Goal: Task Accomplishment & Management: Manage account settings

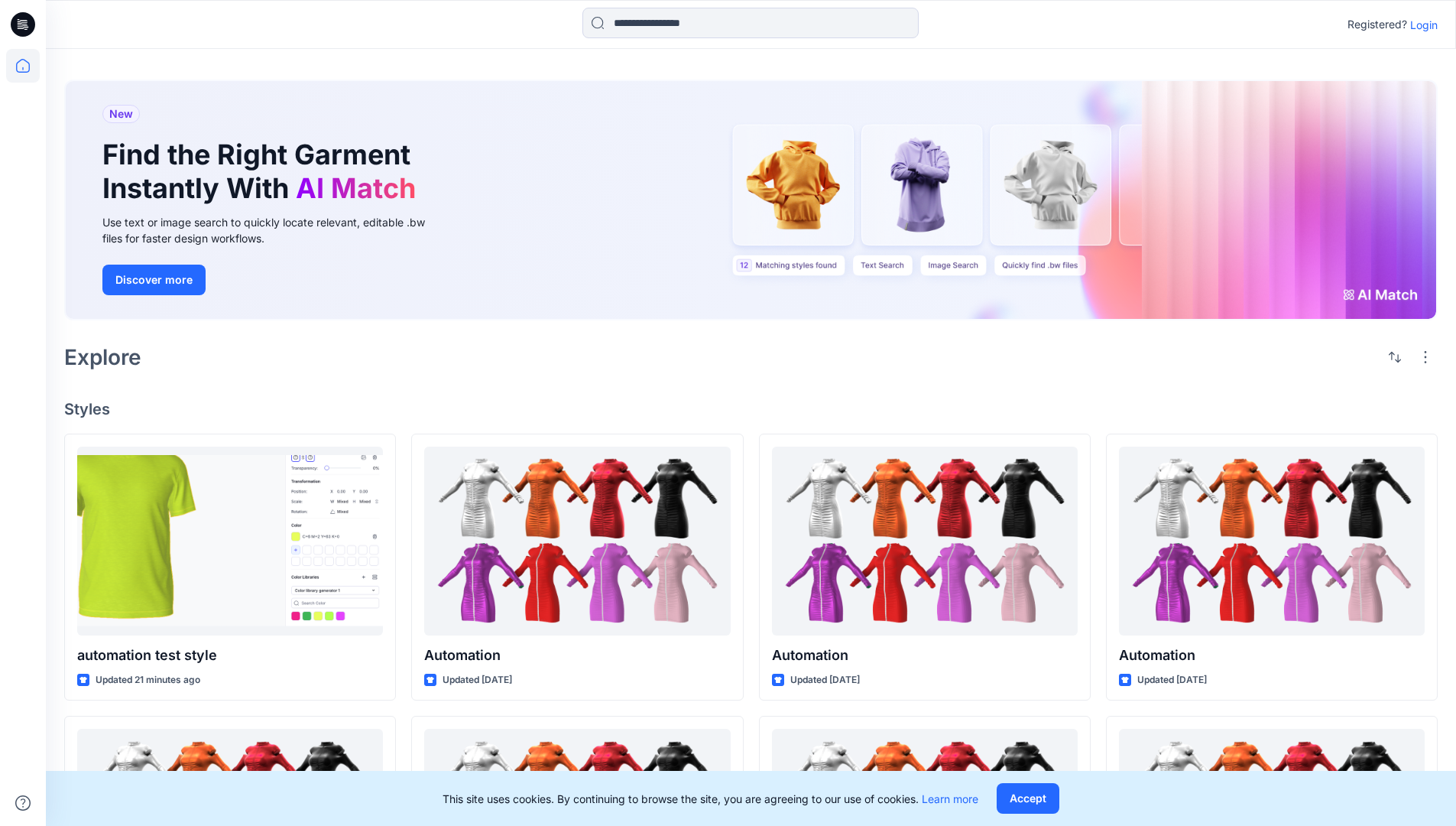
click at [1420, 25] on p "Login" at bounding box center [1424, 25] width 28 height 16
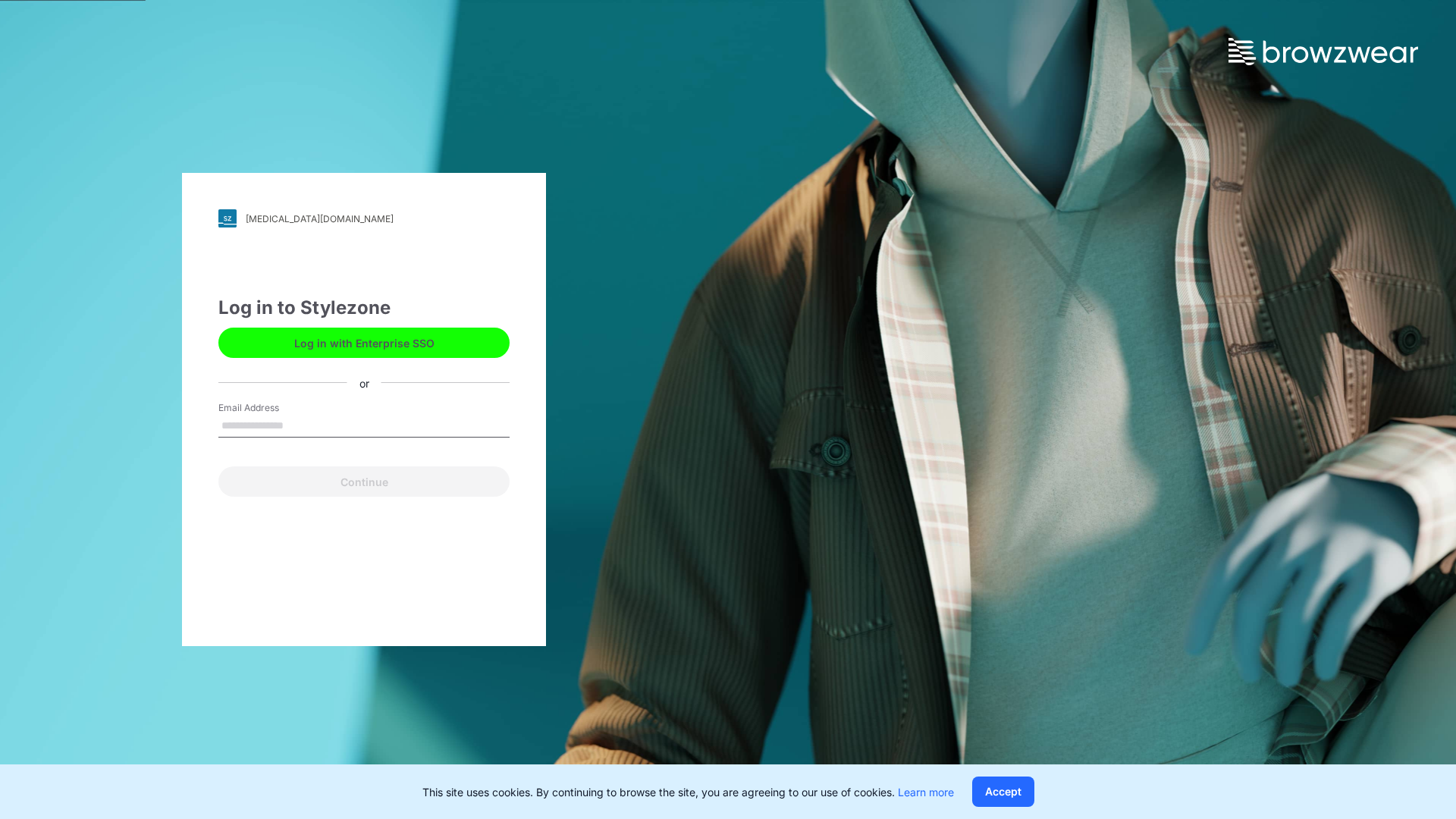
click at [300, 424] on input "Email Address" at bounding box center [364, 426] width 291 height 23
type input "**********"
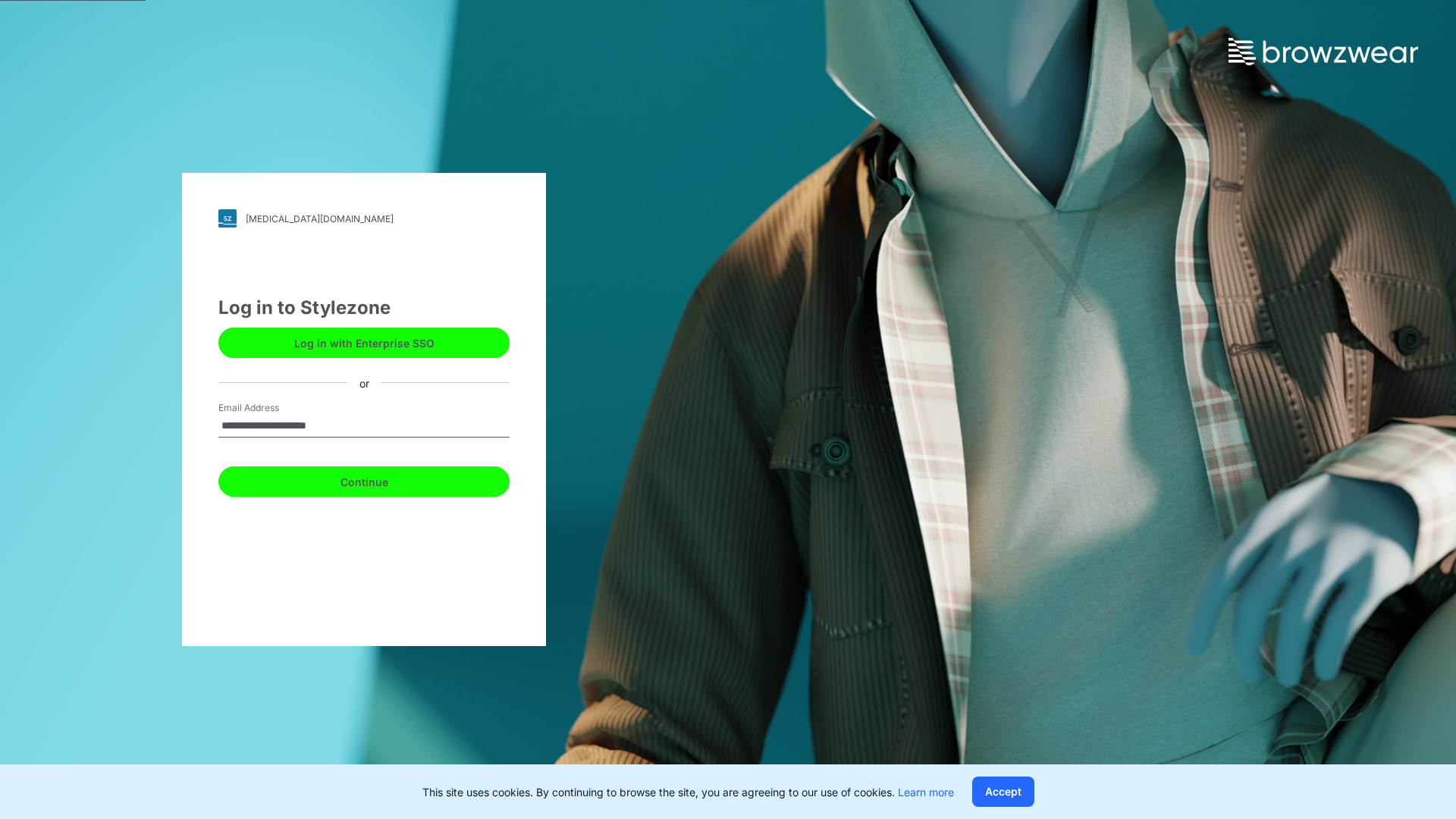
click at [380, 479] on button "Continue" at bounding box center [364, 481] width 291 height 30
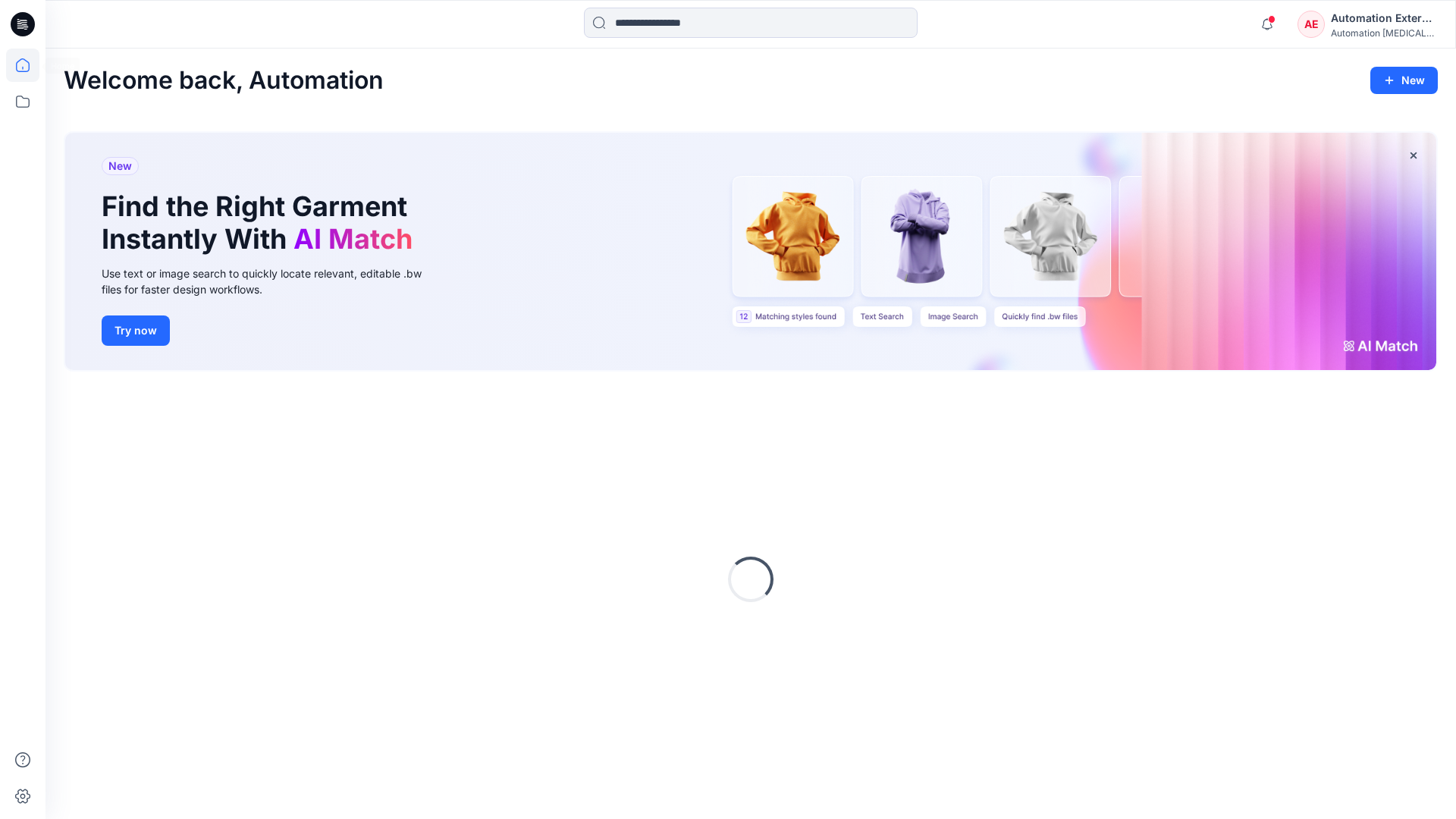
click at [29, 65] on icon at bounding box center [23, 65] width 14 height 14
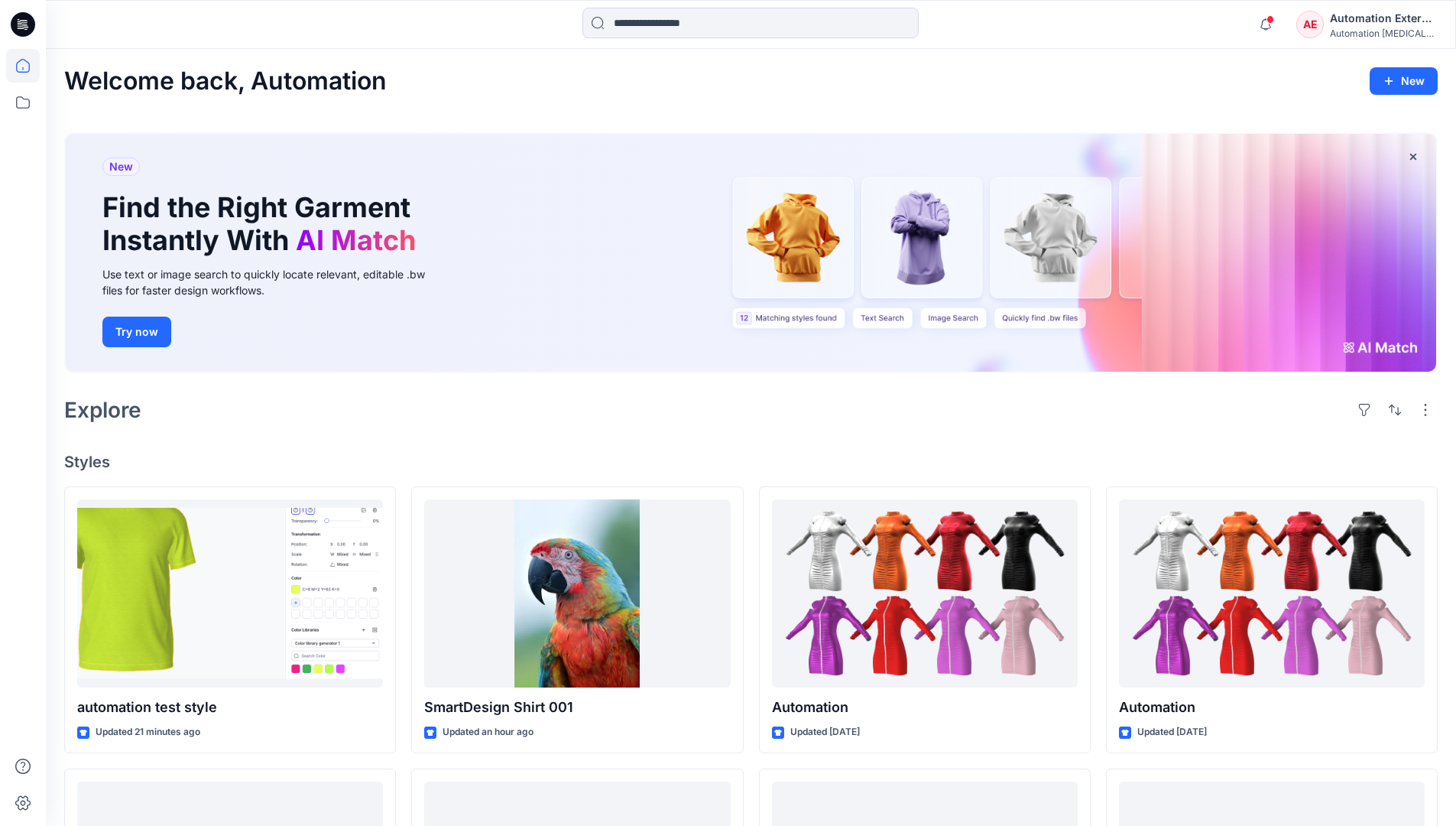
click at [1326, 30] on div "AE Automation External Automation testim..." at bounding box center [1366, 25] width 140 height 31
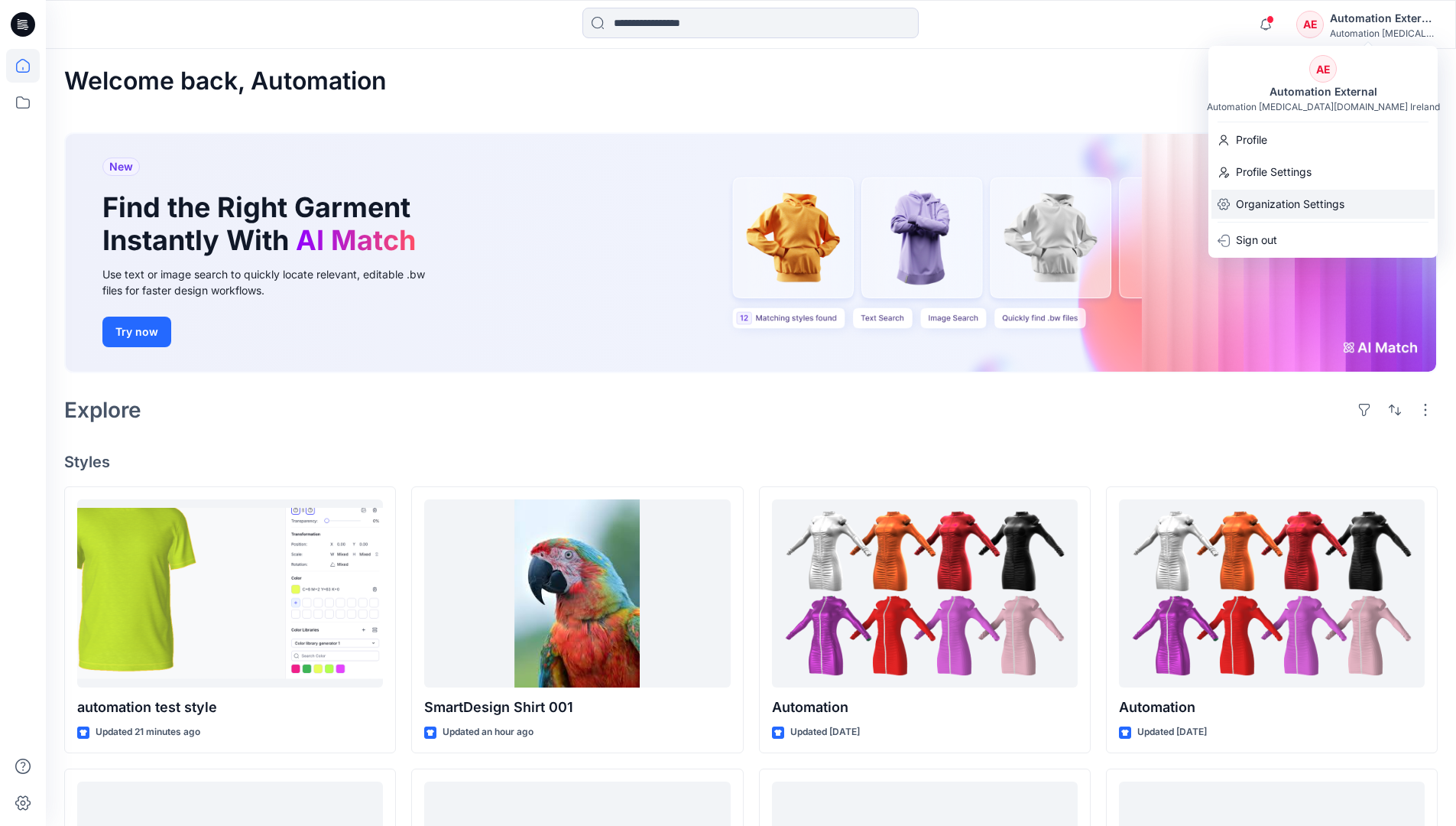
click at [1287, 201] on p "Organization Settings" at bounding box center [1290, 204] width 109 height 29
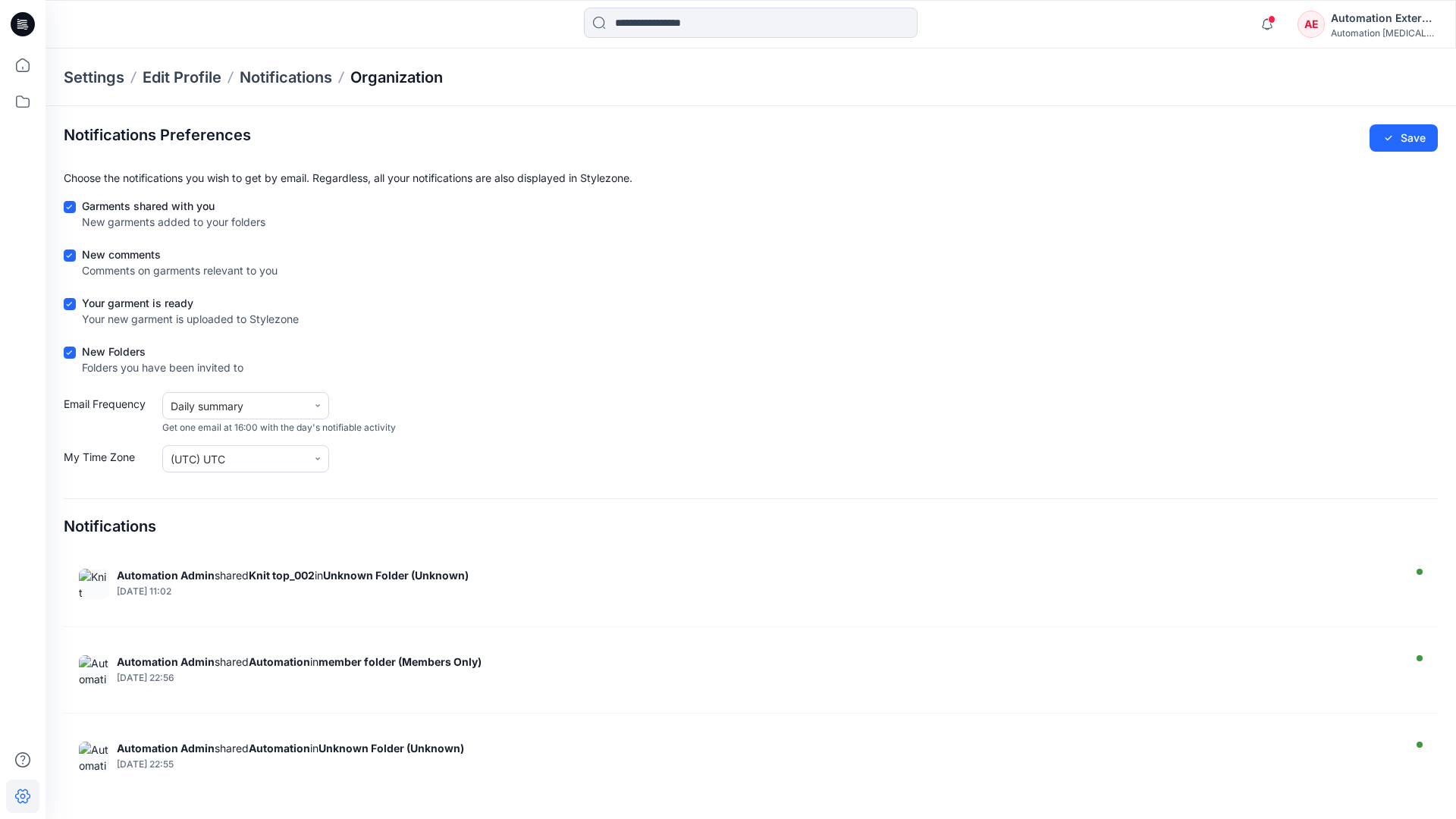
click at [398, 75] on p "Organization" at bounding box center [397, 78] width 93 height 21
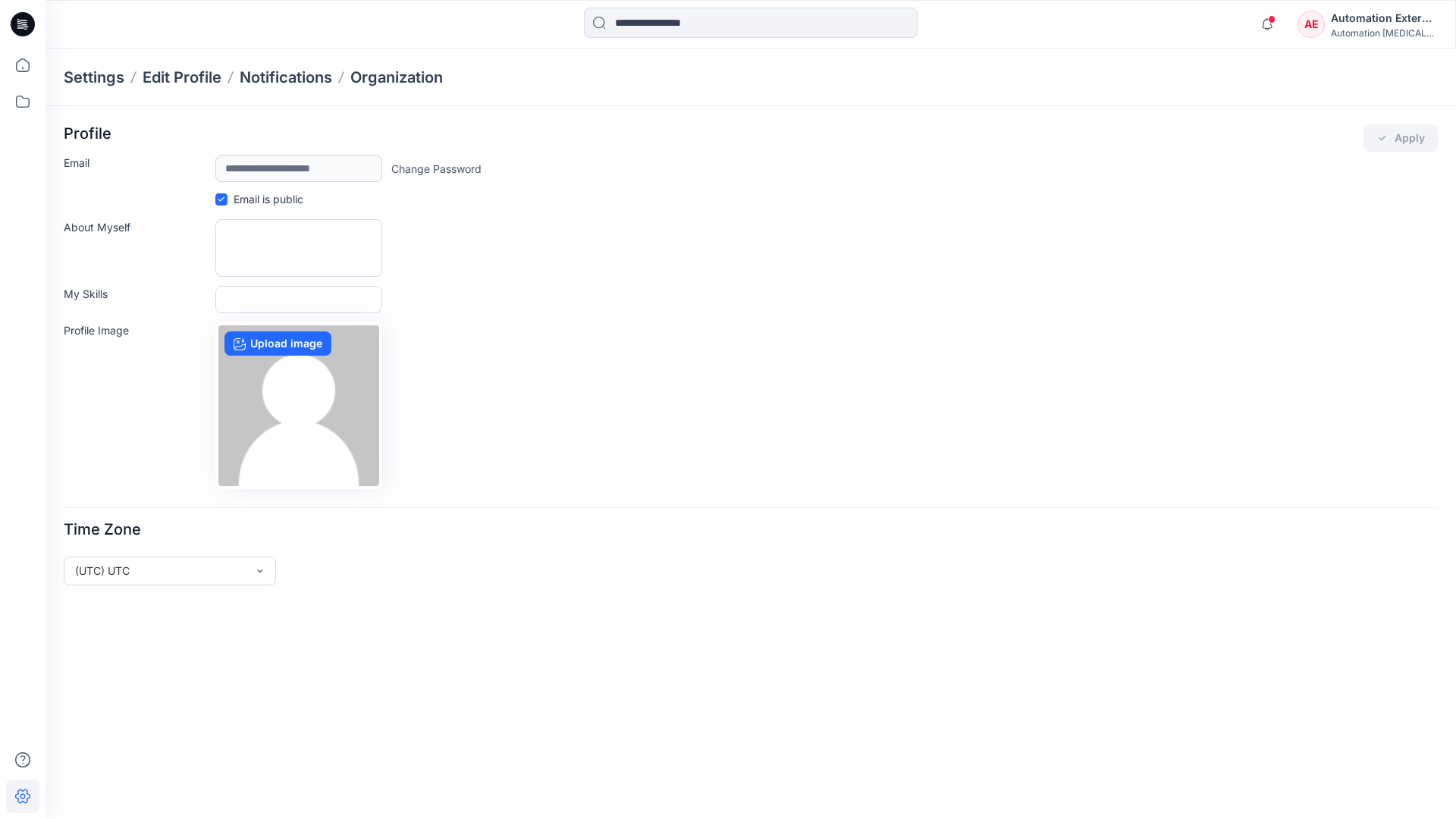
click at [1384, 24] on div "Automation External" at bounding box center [1384, 18] width 106 height 18
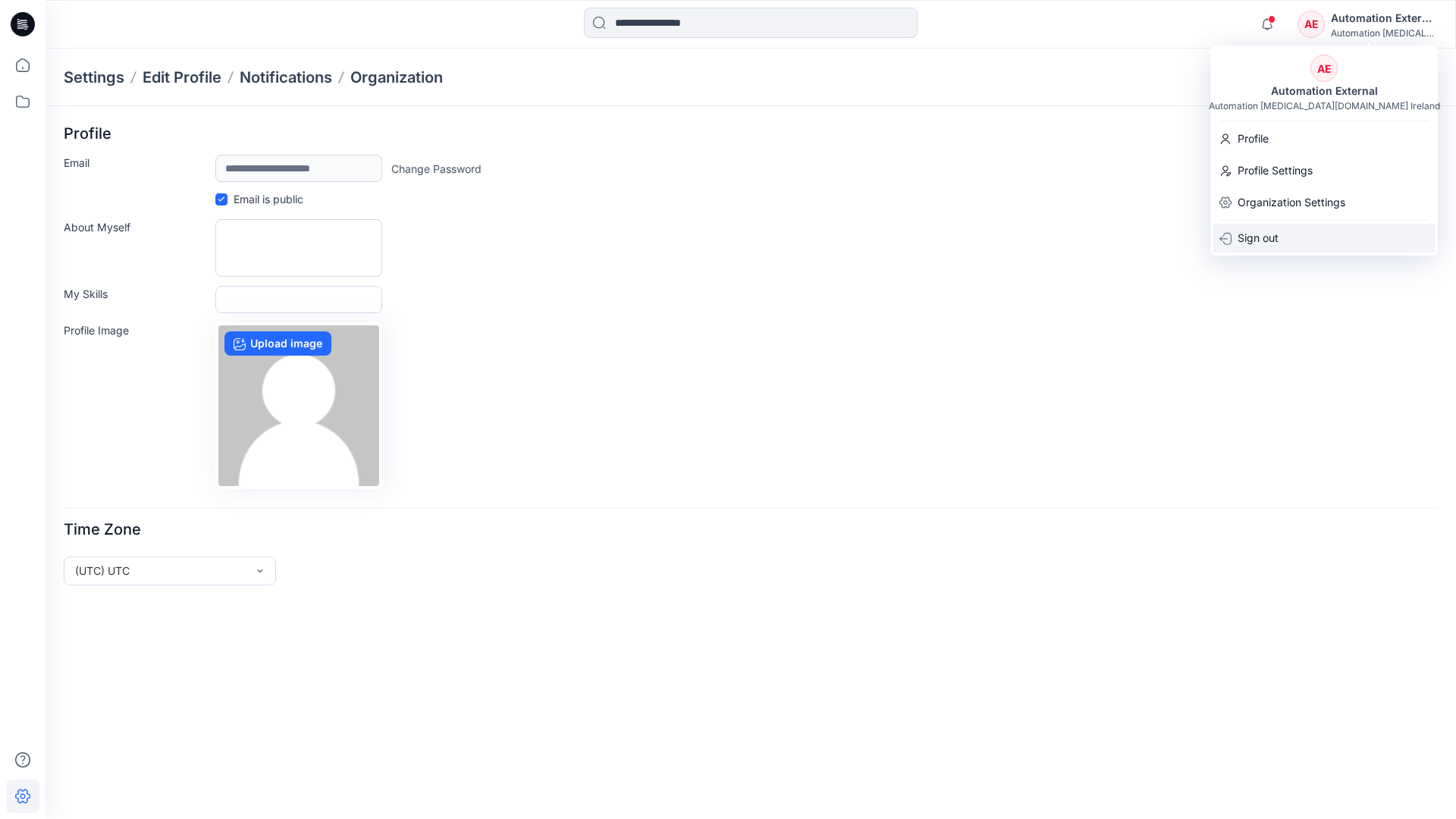
click at [1287, 236] on div "Sign out" at bounding box center [1324, 238] width 221 height 29
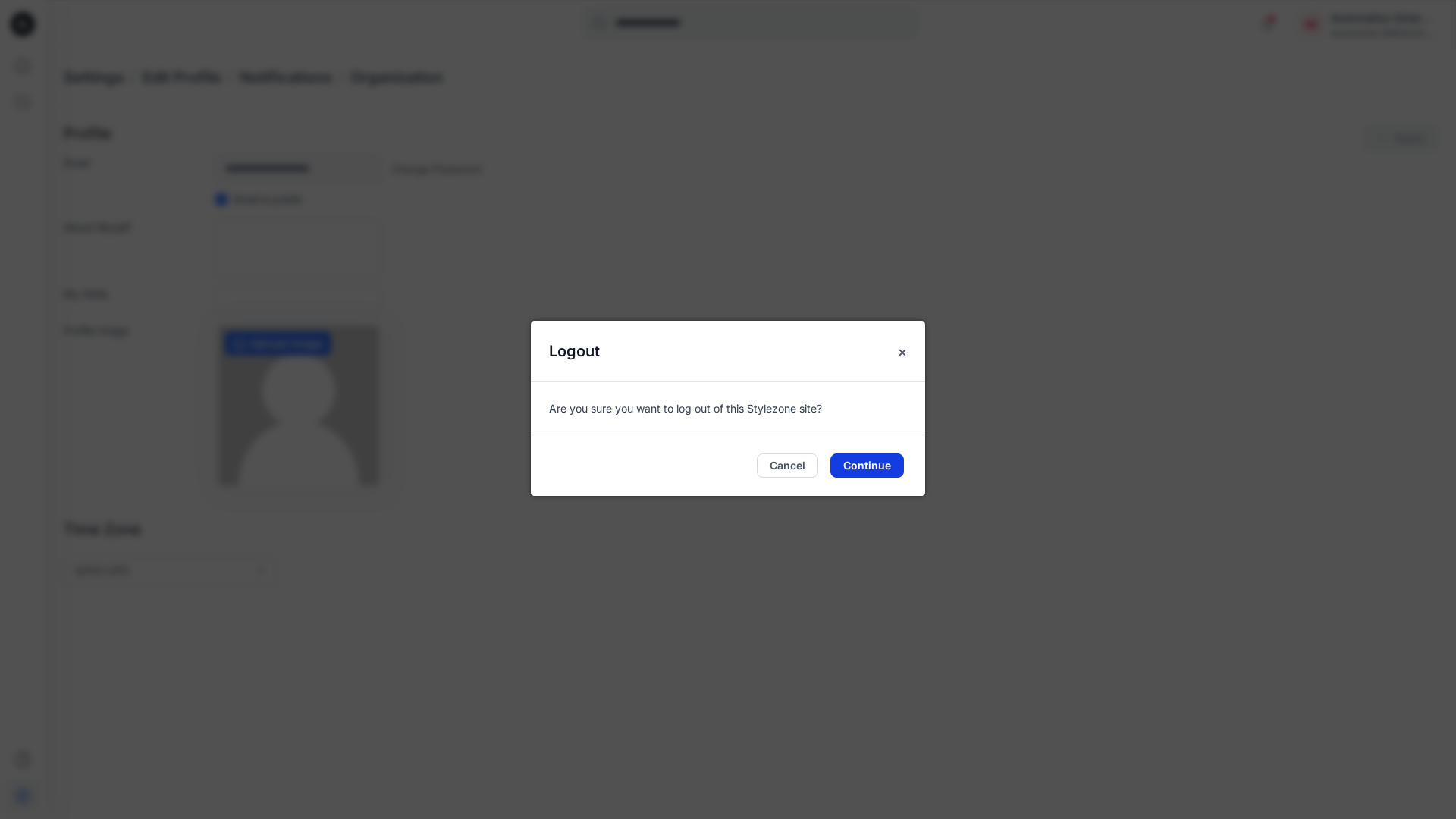
click at [876, 459] on button "Continue" at bounding box center [867, 465] width 74 height 24
